Goal: Task Accomplishment & Management: Complete application form

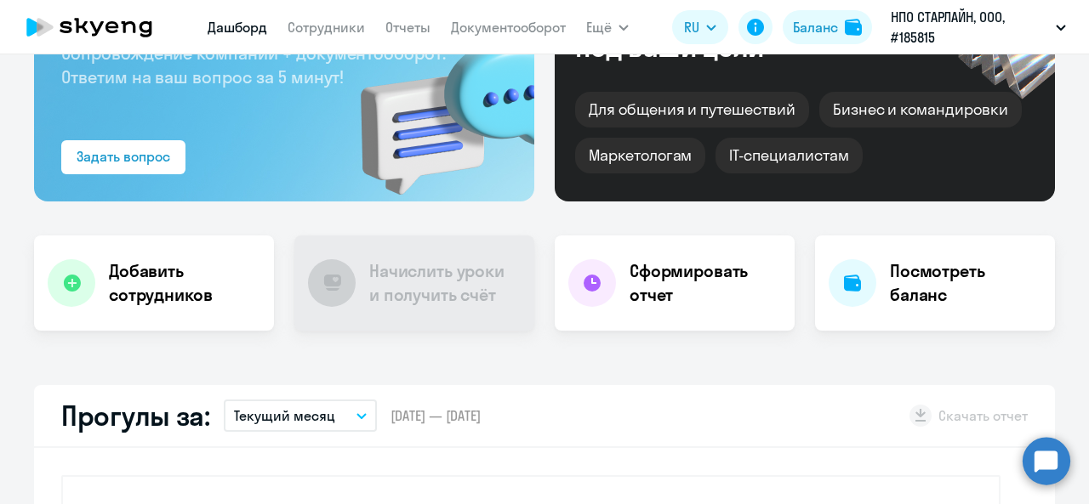
scroll to position [170, 0]
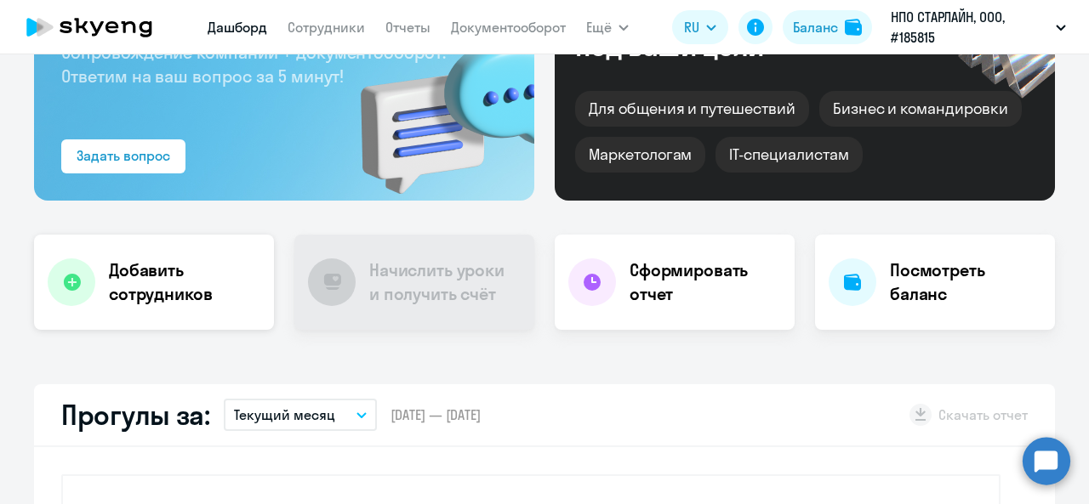
click at [196, 290] on h4 "Добавить сотрудников" at bounding box center [184, 283] width 151 height 48
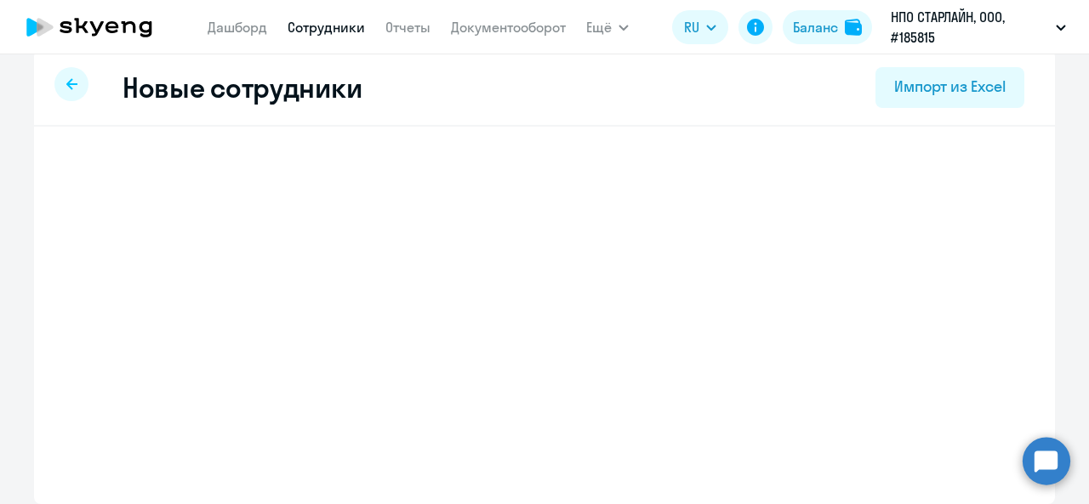
scroll to position [17, 0]
select select "english_adult_not_native_speaker"
select select "3"
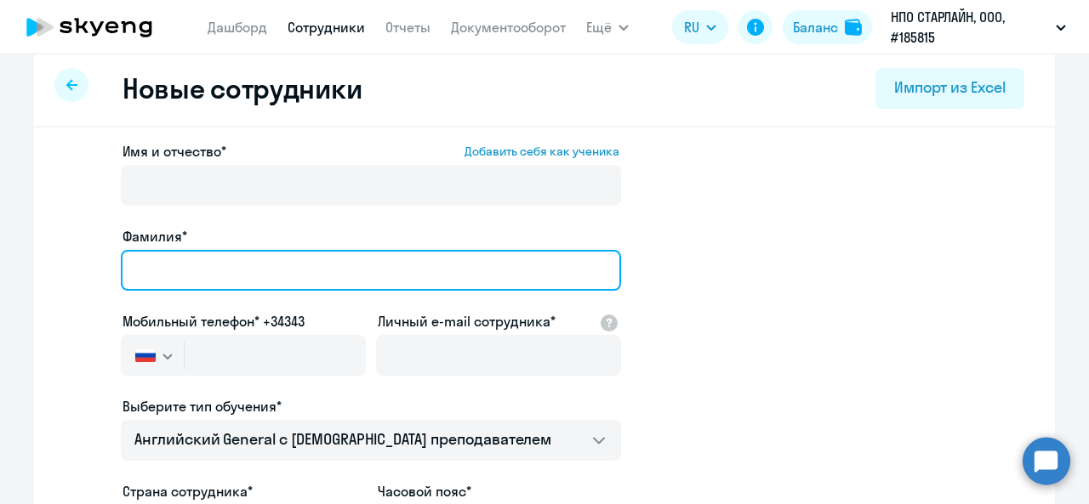
click at [277, 259] on input "Фамилия*" at bounding box center [371, 270] width 500 height 41
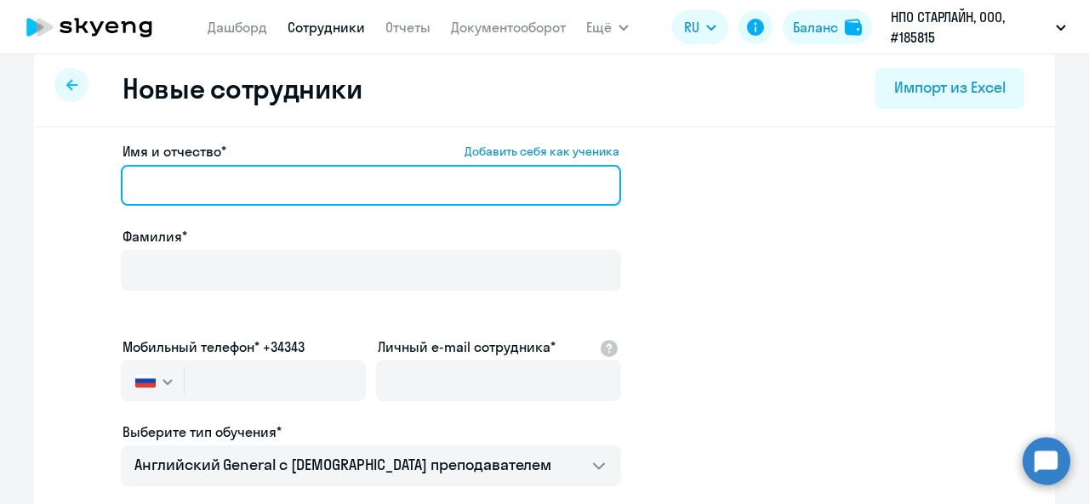
click at [287, 188] on input "Имя и отчество* Добавить себя как ученика" at bounding box center [371, 185] width 500 height 41
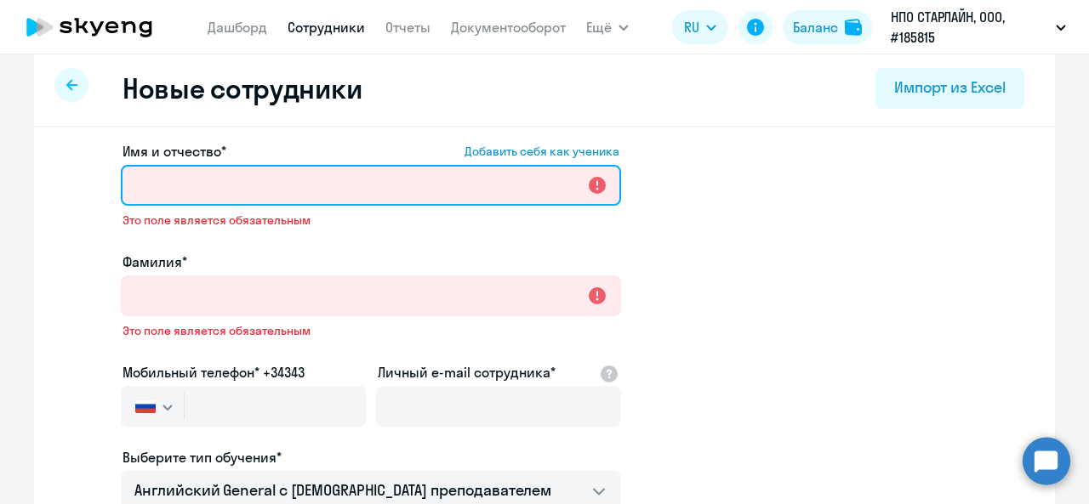
paste input "Илья никифоров"
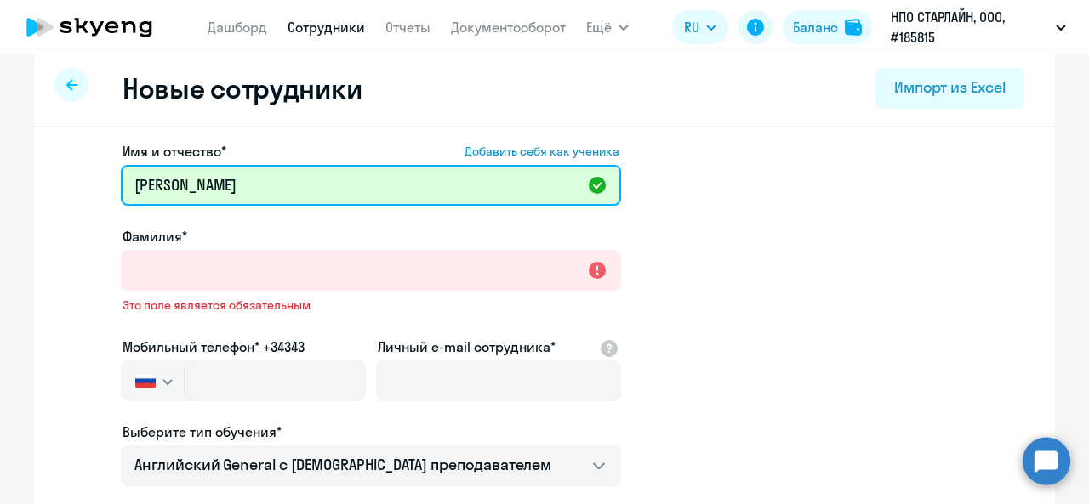
click at [174, 187] on input "Илья никифоров" at bounding box center [371, 185] width 500 height 41
drag, startPoint x: 263, startPoint y: 188, endPoint x: 167, endPoint y: 188, distance: 96.1
click at [167, 188] on input "Илья Никифоров" at bounding box center [371, 185] width 500 height 41
type input "Илья Никифоров"
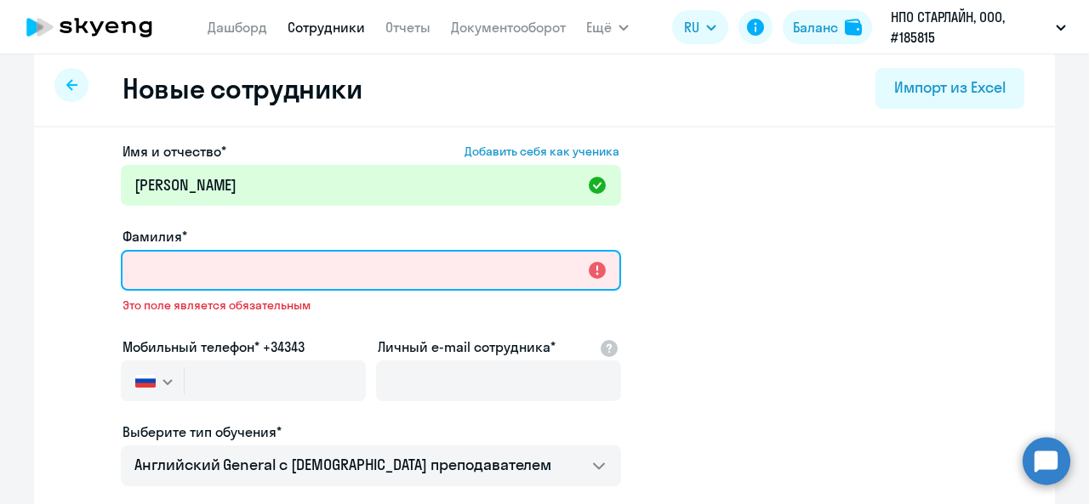
click at [179, 259] on input "Фамилия*" at bounding box center [371, 270] width 500 height 41
paste input "Никифоров"
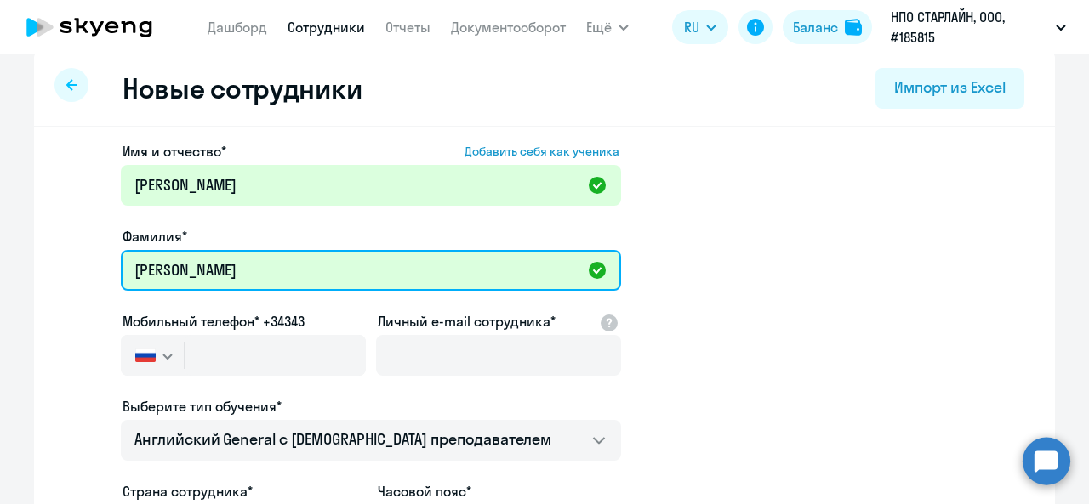
type input "Никифоров"
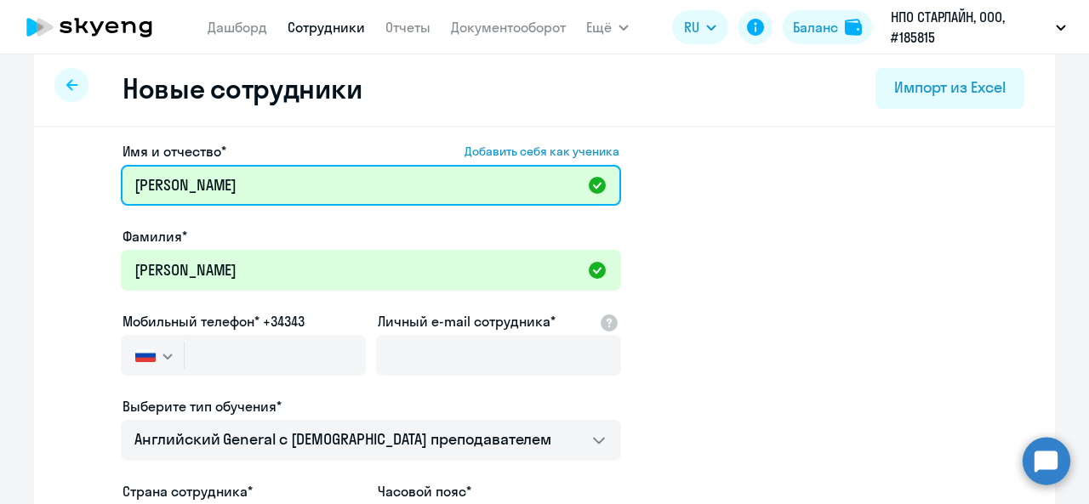
drag, startPoint x: 254, startPoint y: 183, endPoint x: 170, endPoint y: 179, distance: 84.3
click at [170, 179] on input "Илья Никифоров" at bounding box center [371, 185] width 500 height 41
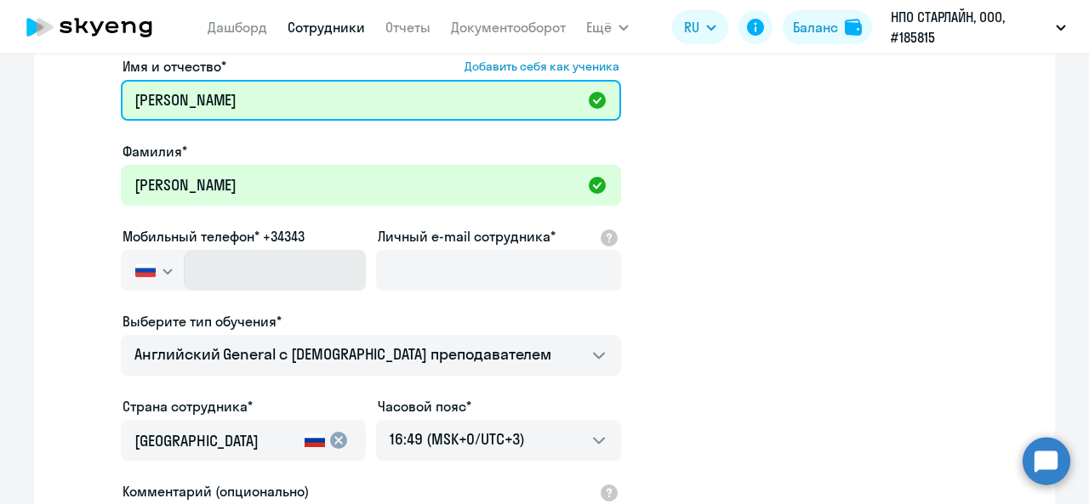
type input "[PERSON_NAME]"
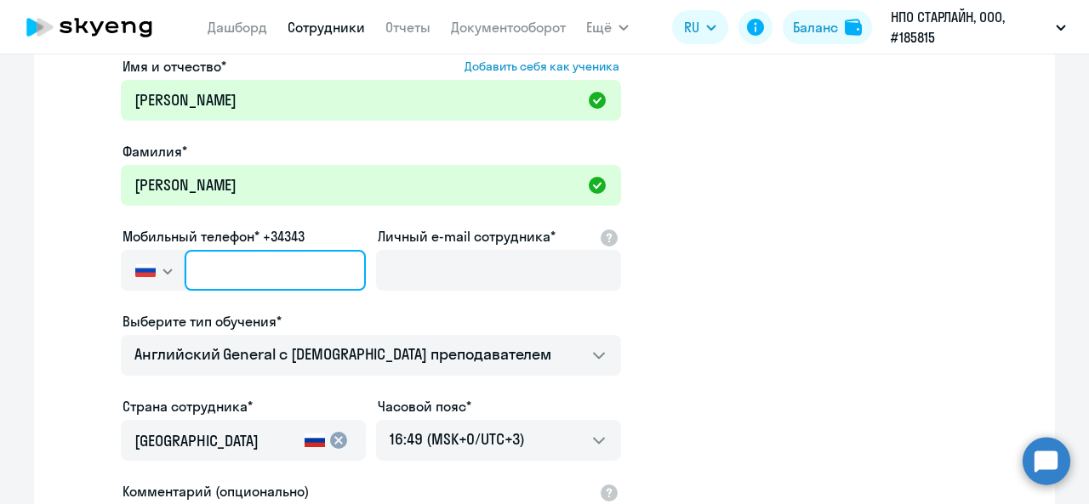
click at [251, 269] on input "text" at bounding box center [275, 270] width 181 height 41
paste input "+7 952 397-21-93"
type input "+7 952 397-21-93"
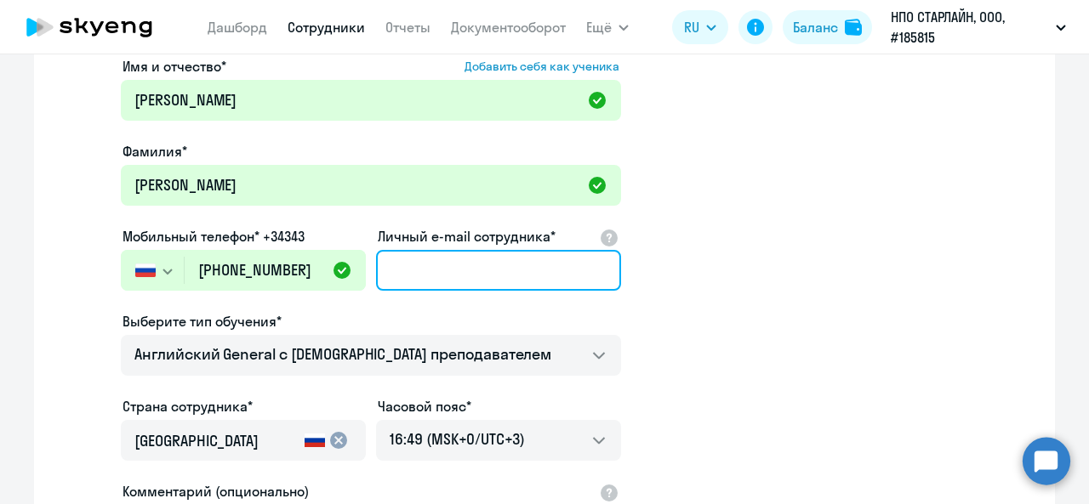
click at [439, 264] on input "Личный e-mail сотрудника*" at bounding box center [498, 270] width 245 height 41
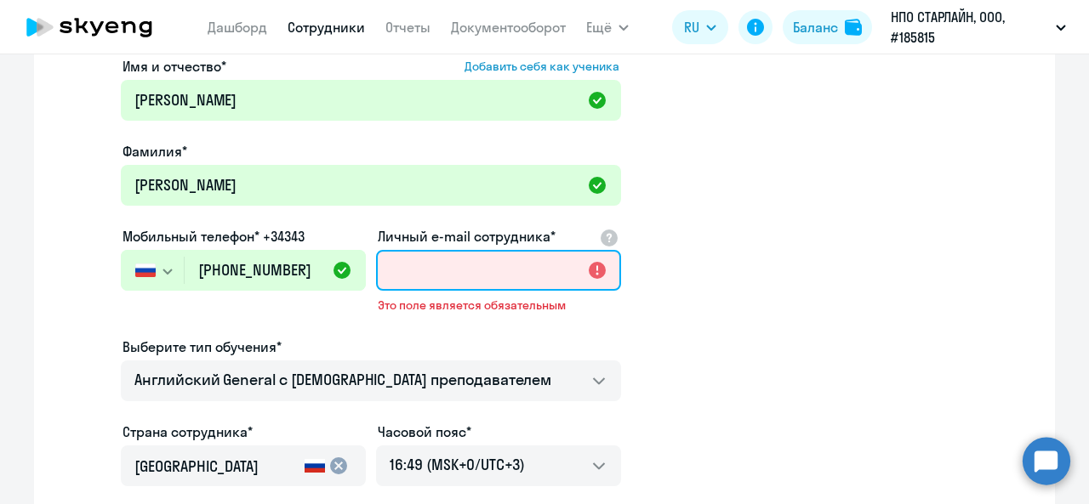
paste input "nikiforov@starline.ru"
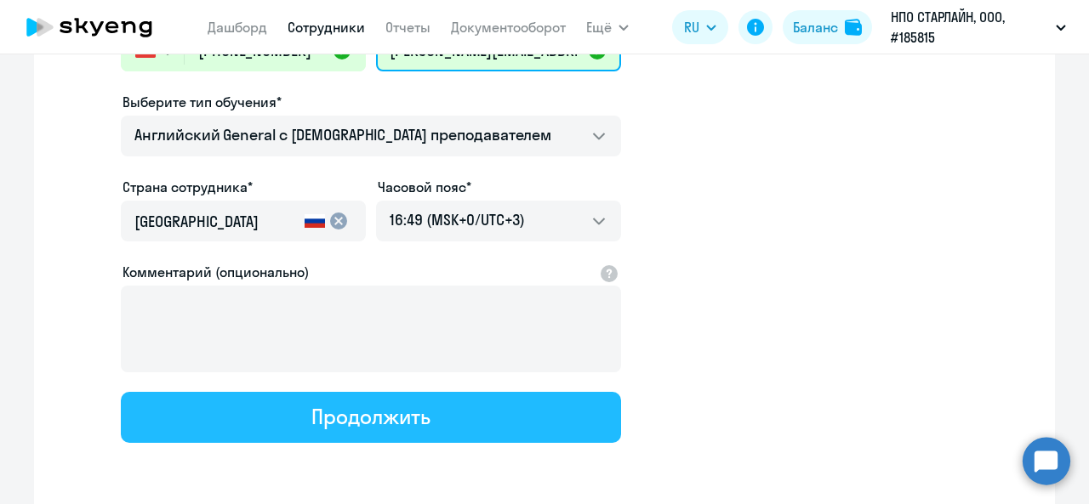
scroll to position [357, 0]
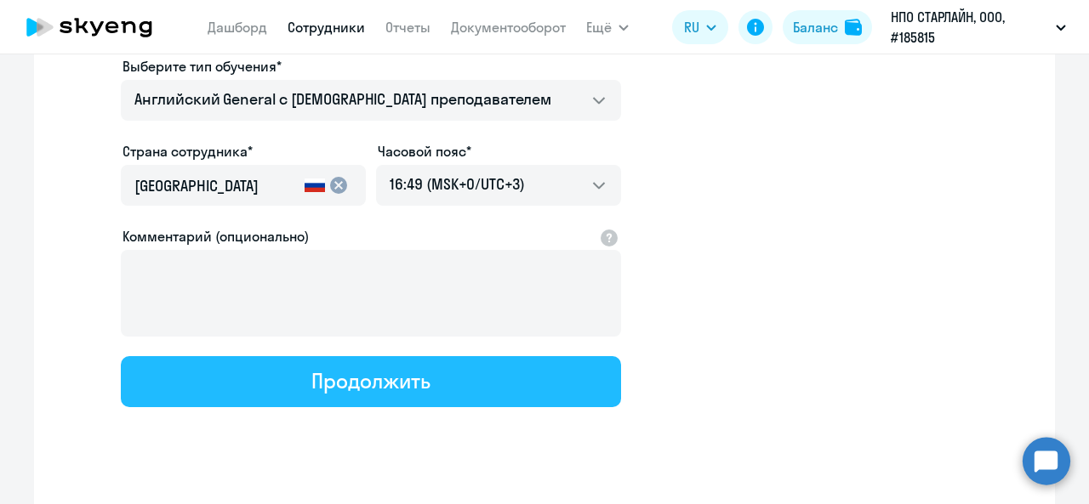
type input "nikiforov@starline.ru"
click at [350, 391] on div "Продолжить" at bounding box center [370, 380] width 118 height 27
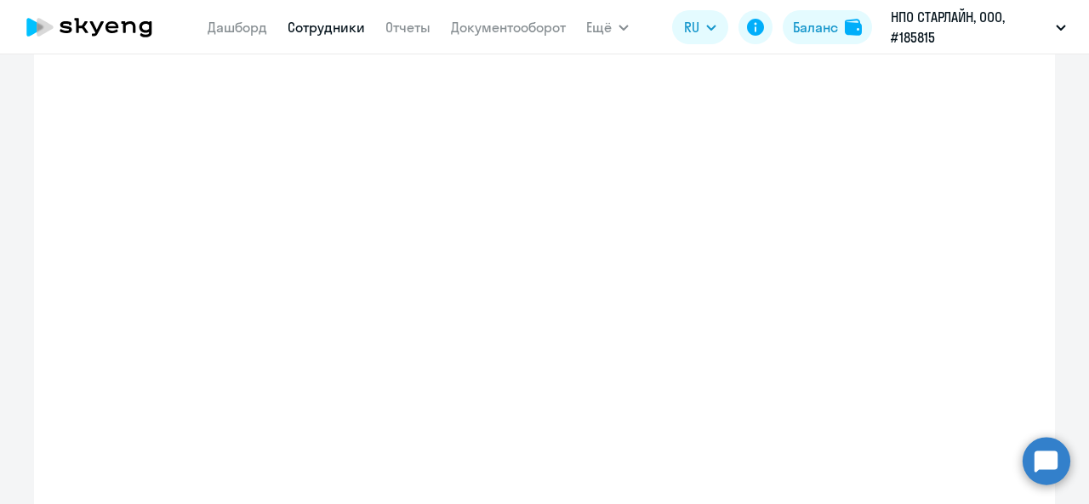
select select "english_adult_not_native_speaker"
select select "3"
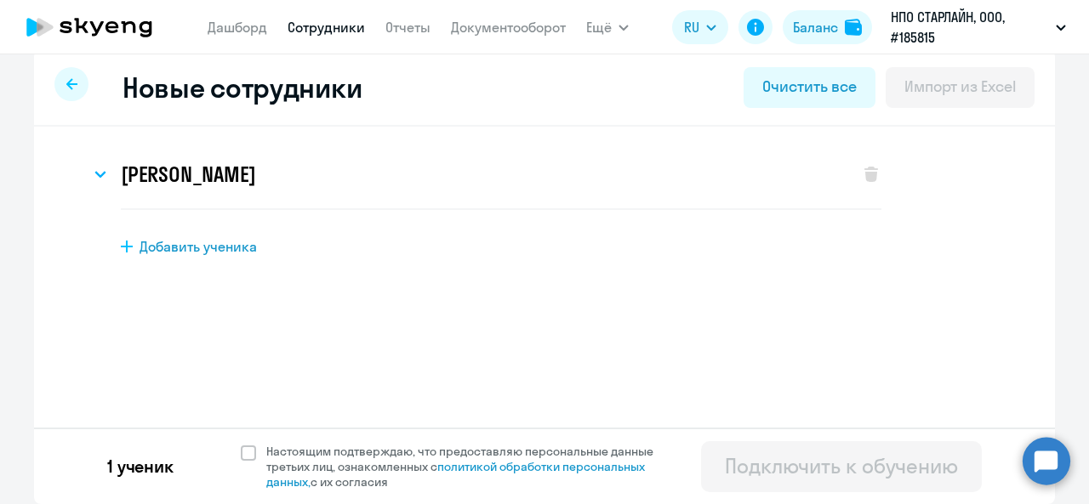
scroll to position [0, 0]
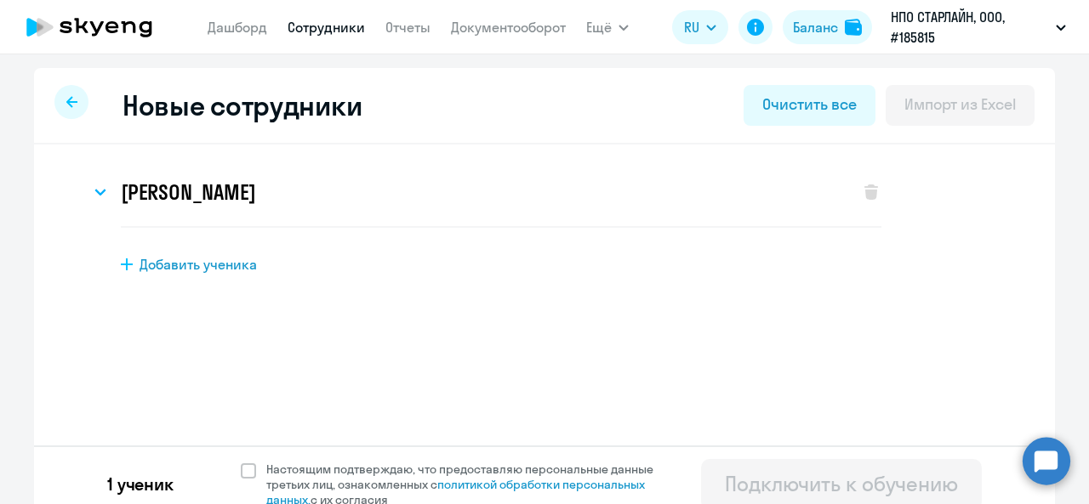
click at [199, 276] on div "Илья Никифоров Имя и отчество* Добавить себя как ученика Илья Фамилия* Никифоро…" at bounding box center [544, 263] width 1021 height 236
click at [190, 262] on span "Добавить ученика" at bounding box center [198, 264] width 117 height 19
select select "english_adult_not_native_speaker"
select select "3"
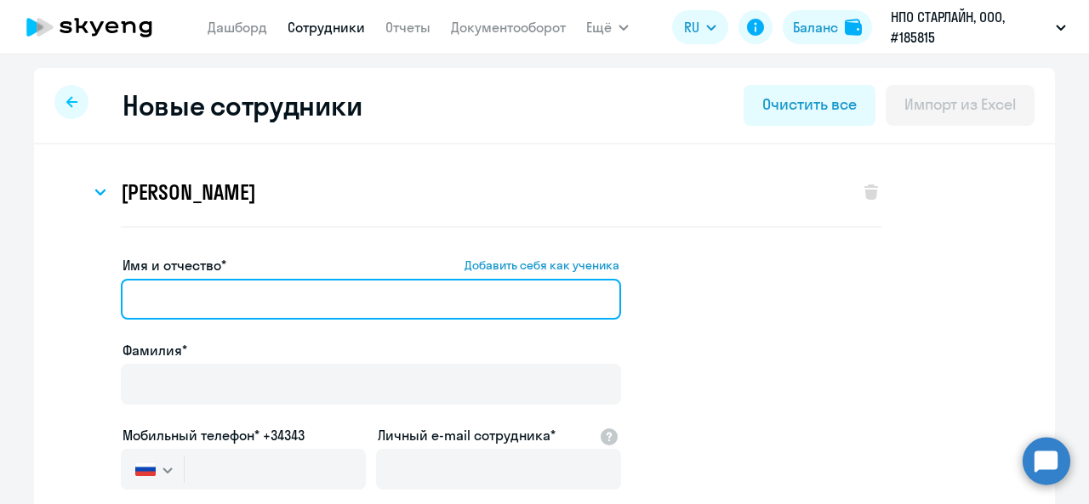
click at [215, 304] on input "Имя и отчество* Добавить себя как ученика" at bounding box center [371, 299] width 500 height 41
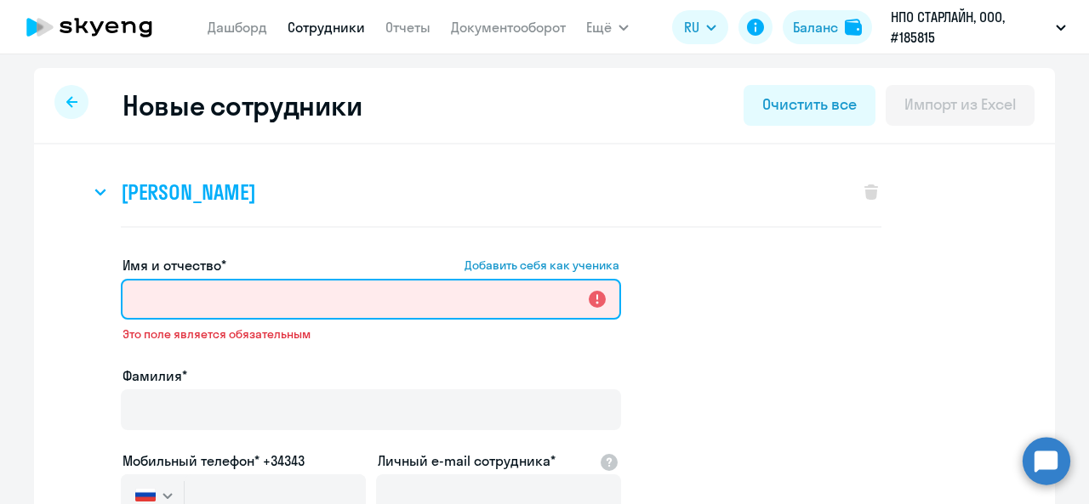
paste input "Евгений Тихонов"
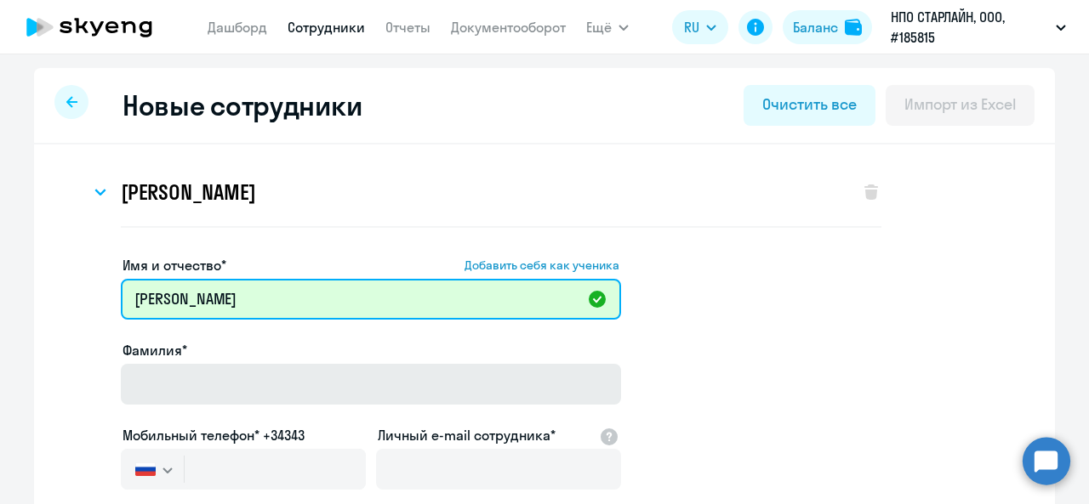
type input "Евгений"
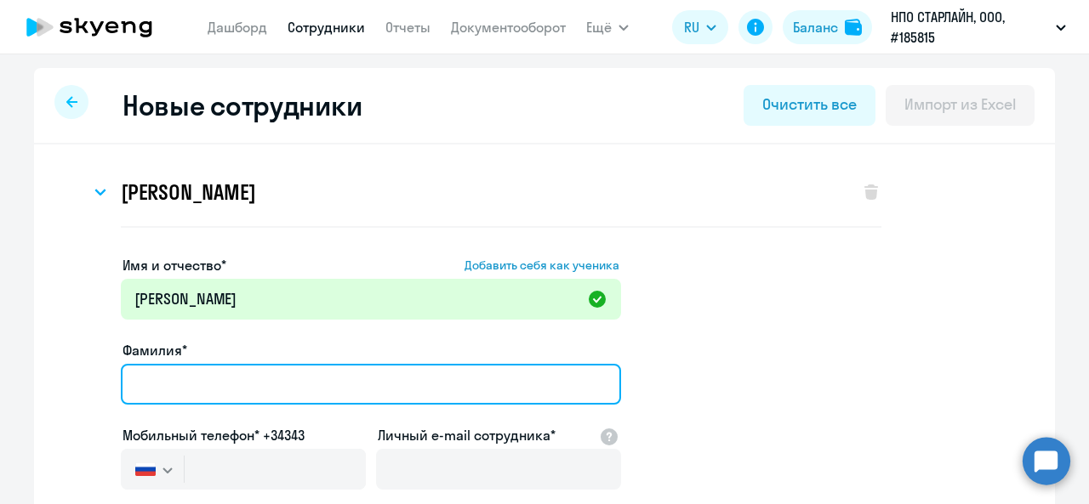
click at [227, 388] on input "Фамилия*" at bounding box center [371, 384] width 500 height 41
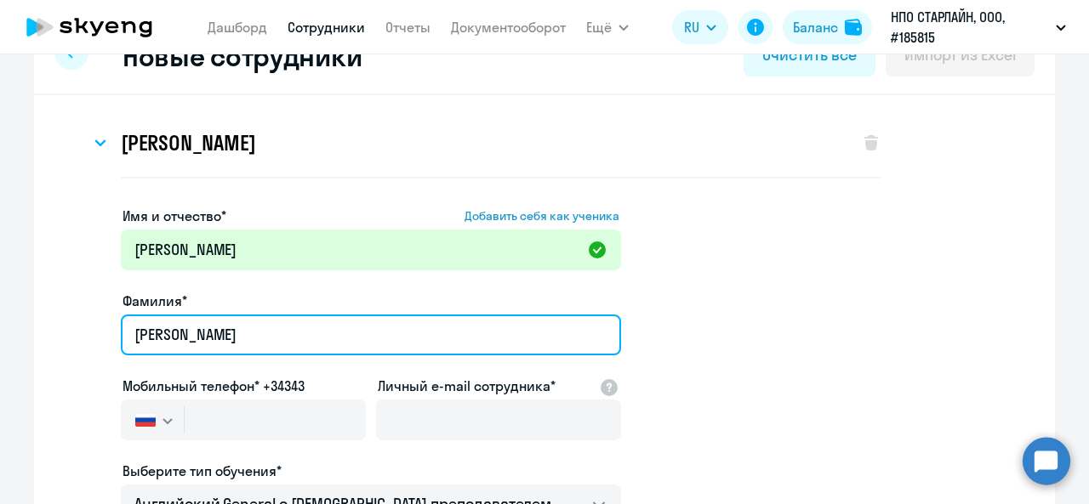
scroll to position [85, 0]
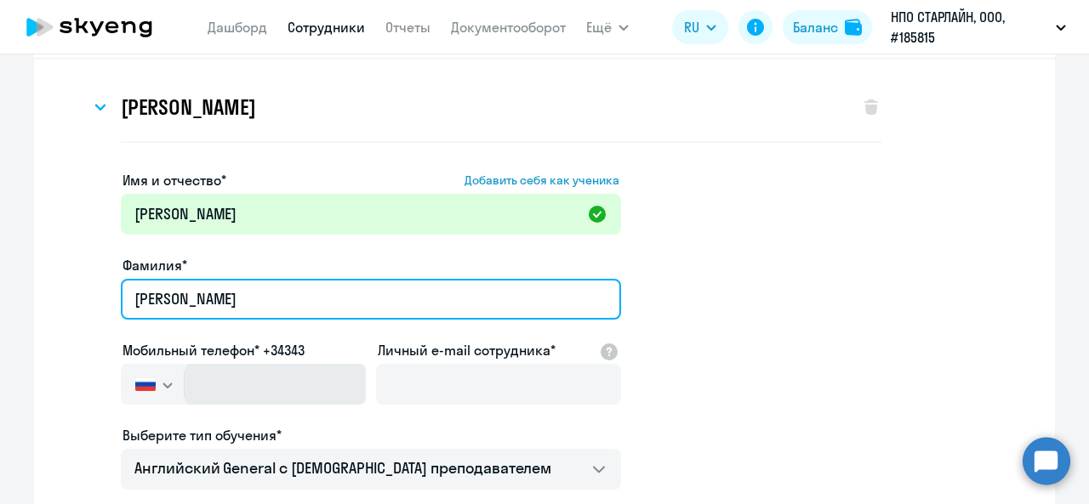
type input "Тихонов"
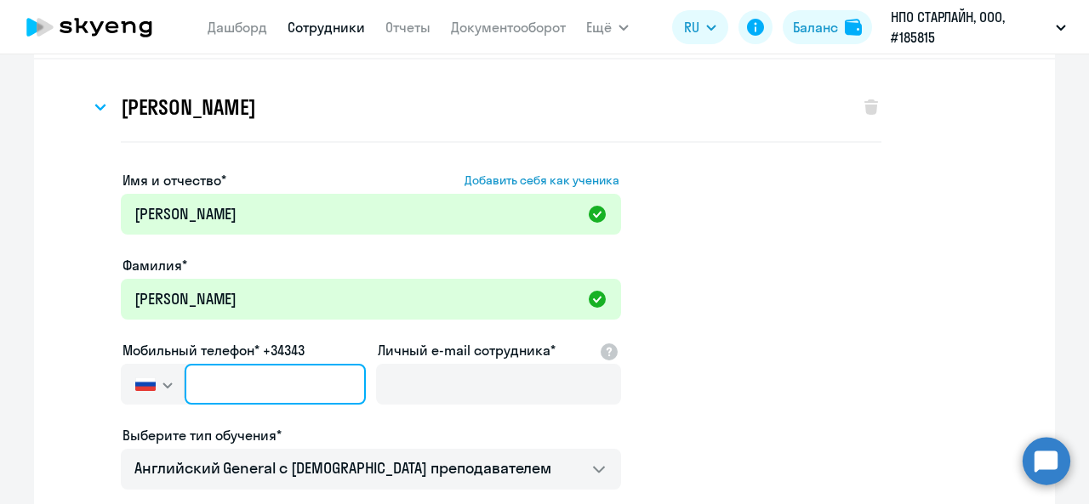
click at [281, 384] on input "text" at bounding box center [275, 384] width 181 height 41
paste input "+7 904 641-82-82"
type input "+7 904 641-82-82"
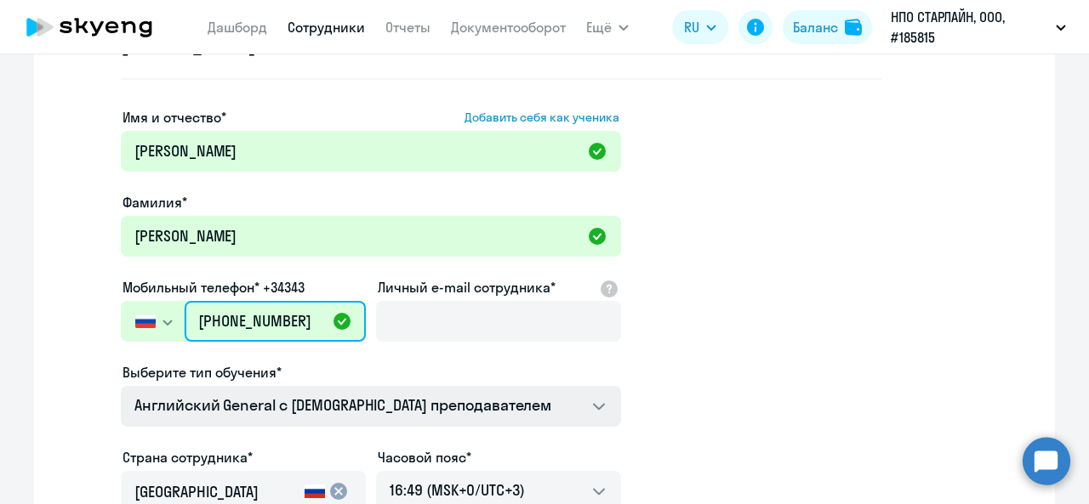
scroll to position [255, 0]
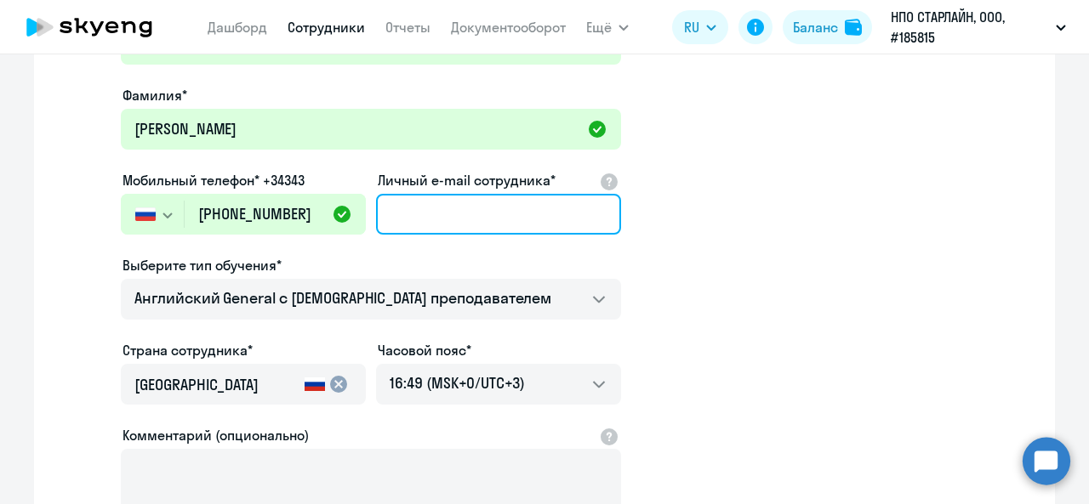
click at [420, 196] on input "Личный e-mail сотрудника*" at bounding box center [498, 214] width 245 height 41
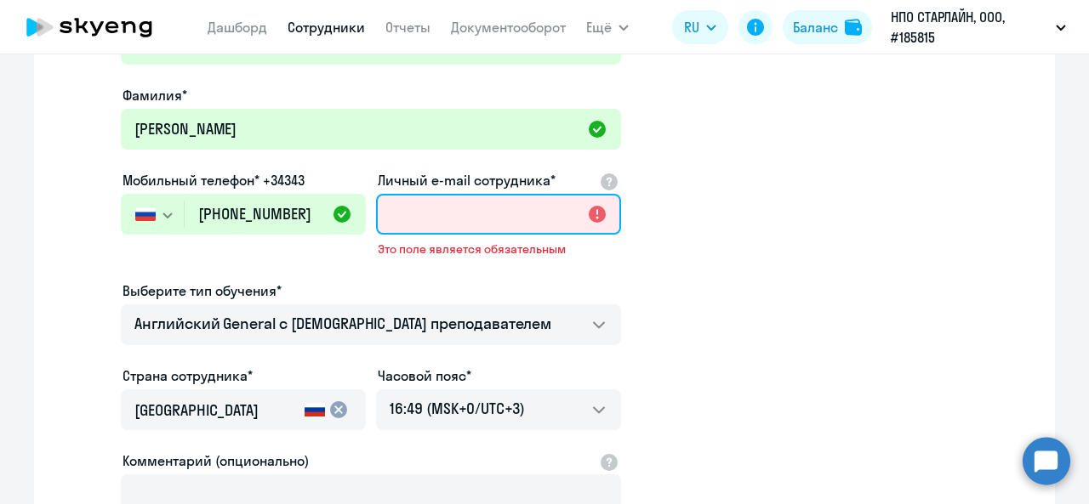
paste input "tihonov.en@starline.ru"
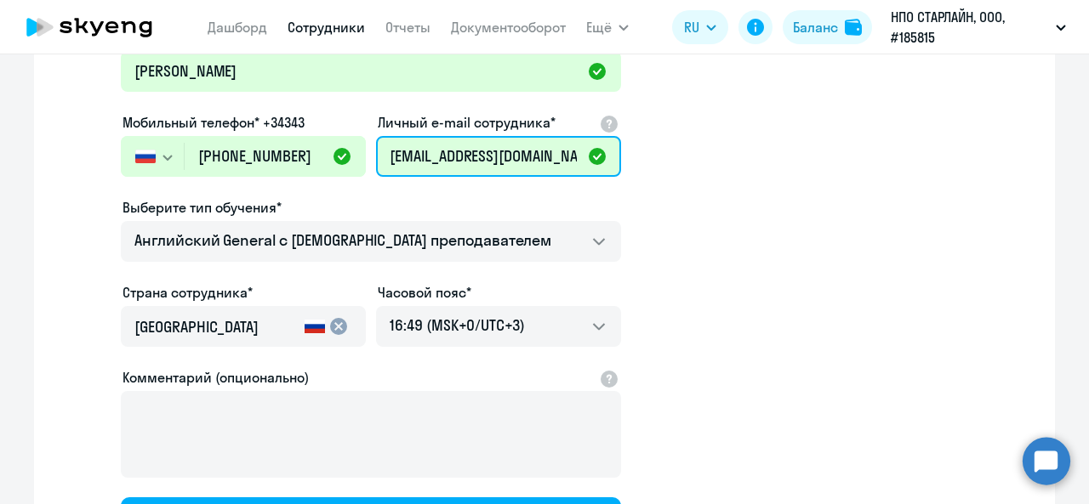
scroll to position [340, 0]
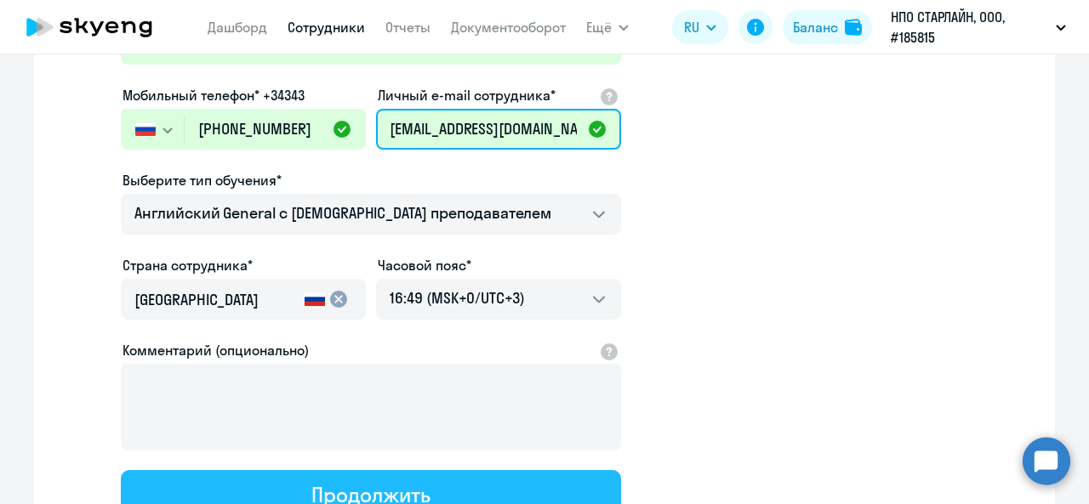
type input "tihonov.en@starline.ru"
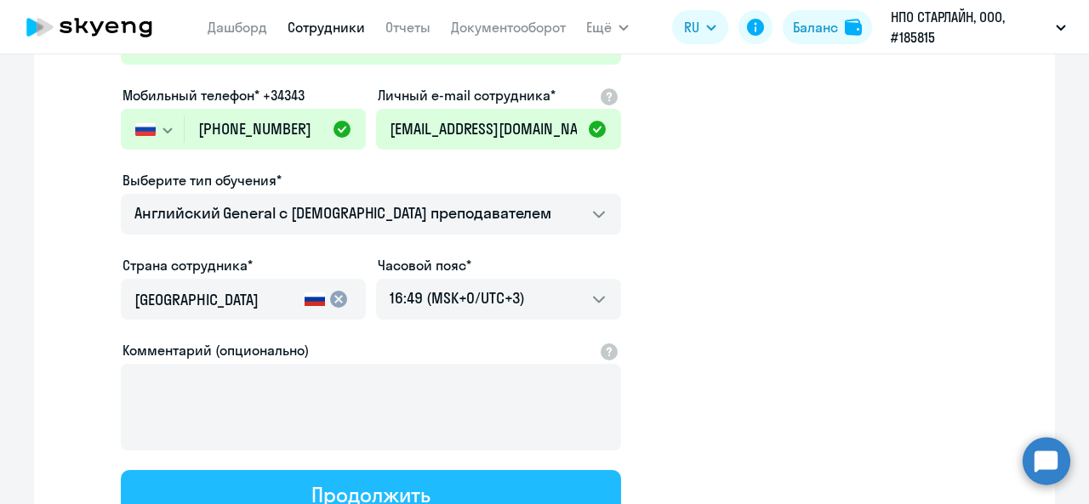
click at [327, 484] on div "Продолжить" at bounding box center [370, 494] width 118 height 27
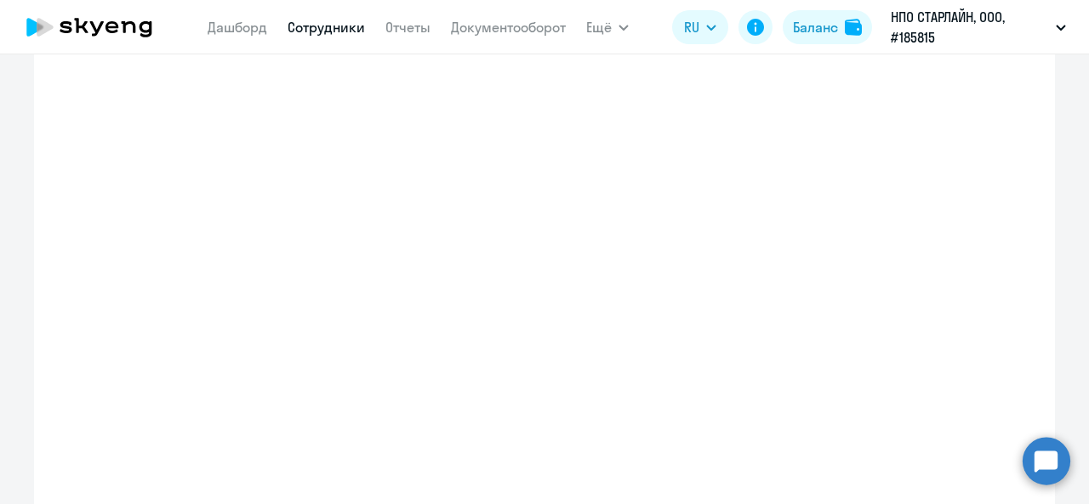
select select "english_adult_not_native_speaker"
select select "3"
select select "english_adult_not_native_speaker"
select select "3"
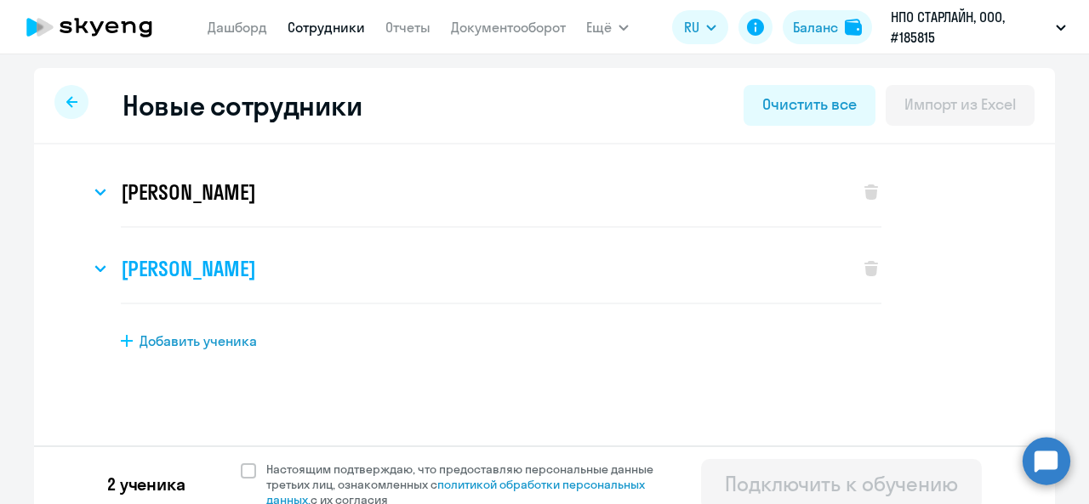
scroll to position [17, 0]
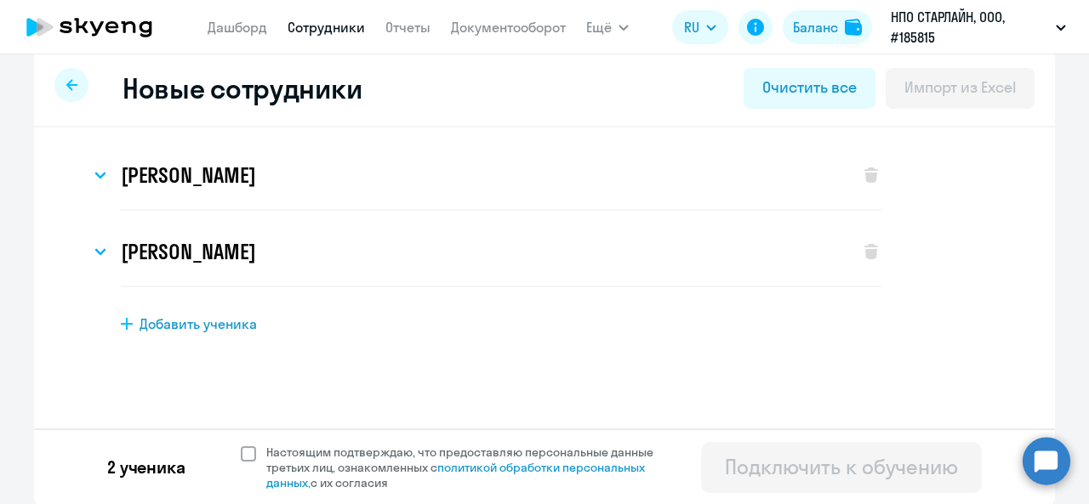
click at [256, 455] on span "Настоящим подтверждаю, что предоставляю персональные данные третьих лиц, ознако…" at bounding box center [465, 468] width 418 height 46
click at [241, 445] on input "Настоящим подтверждаю, что предоставляю персональные данные третьих лиц, ознако…" at bounding box center [240, 444] width 1 height 1
checkbox input "true"
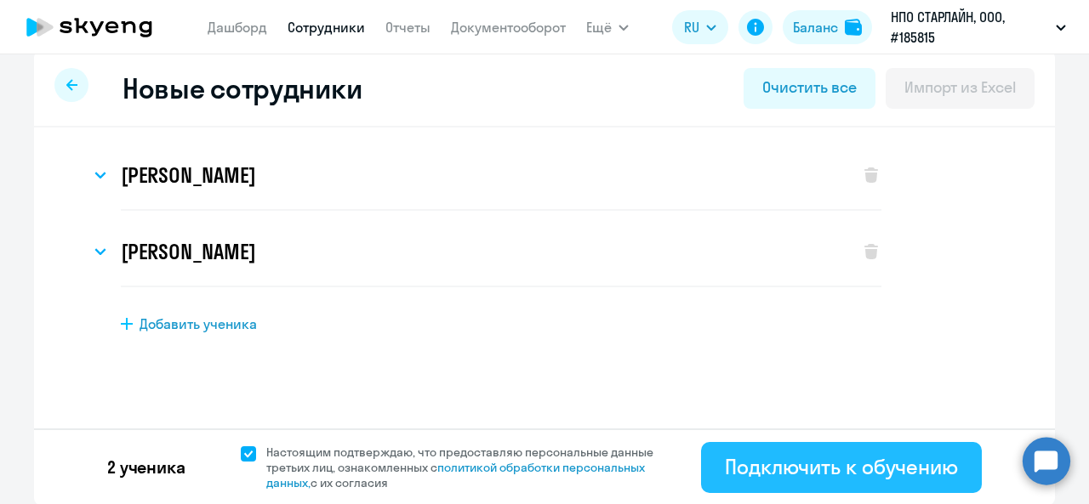
click at [778, 464] on div "Подключить к обучению" at bounding box center [841, 466] width 233 height 27
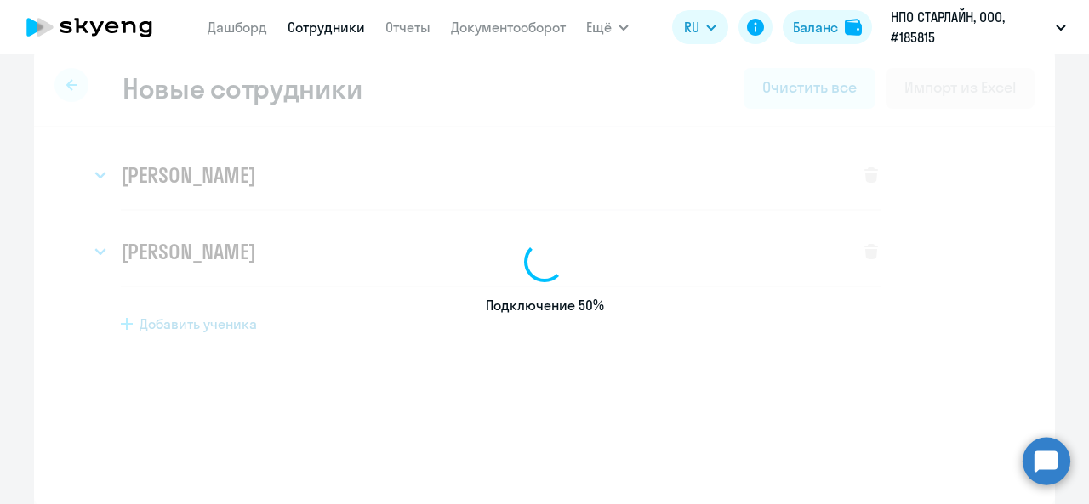
select select "english_adult_not_native_speaker"
select select "3"
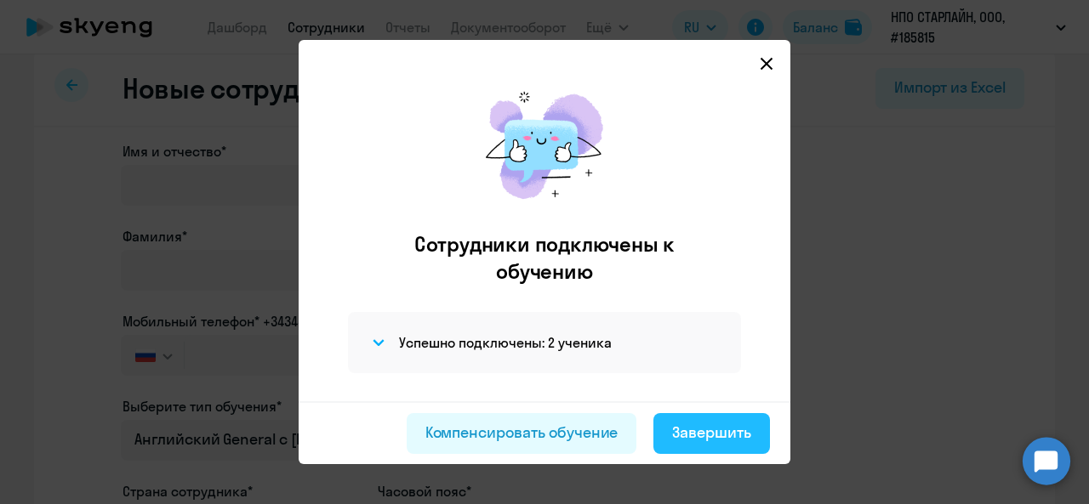
click at [713, 436] on div "Завершить" at bounding box center [711, 433] width 79 height 22
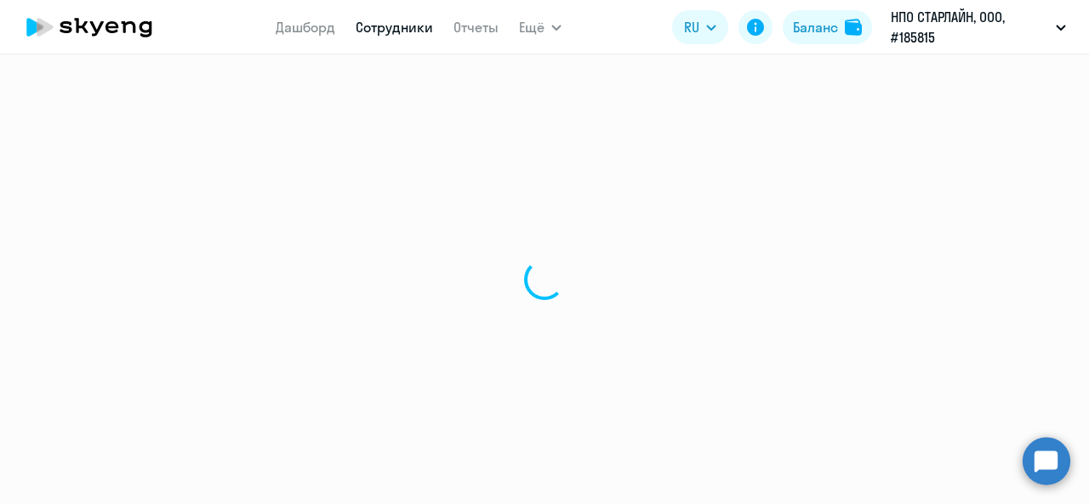
select select "30"
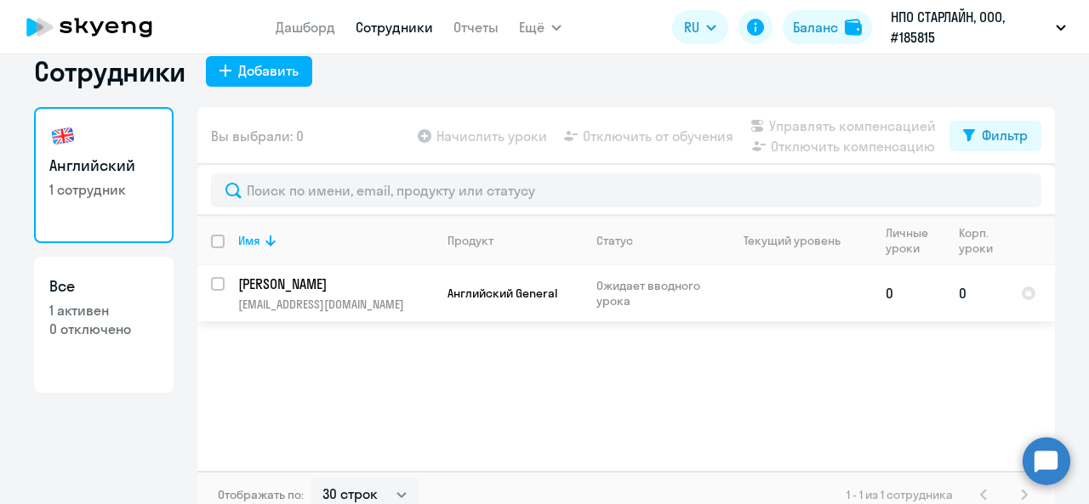
scroll to position [39, 0]
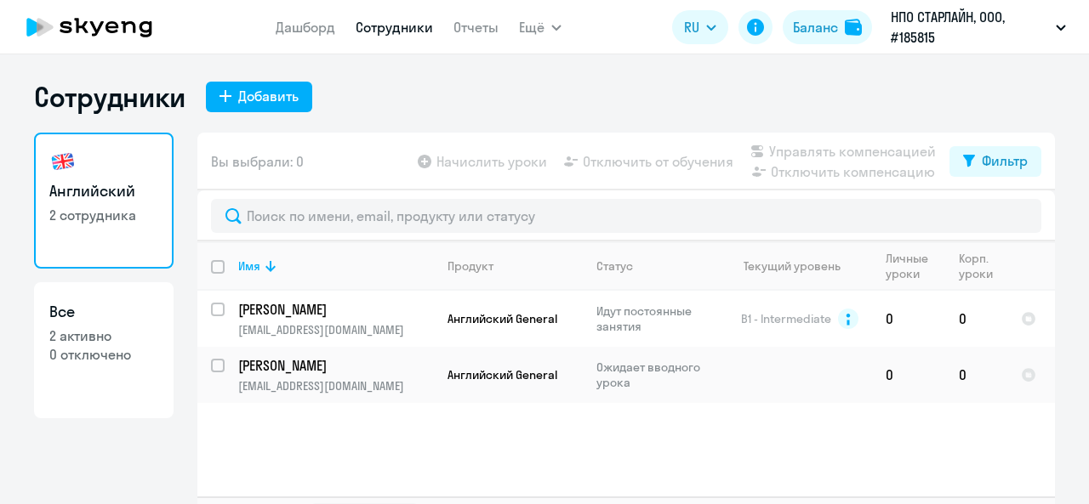
select select "30"
